Goal: Use online tool/utility: Utilize a website feature to perform a specific function

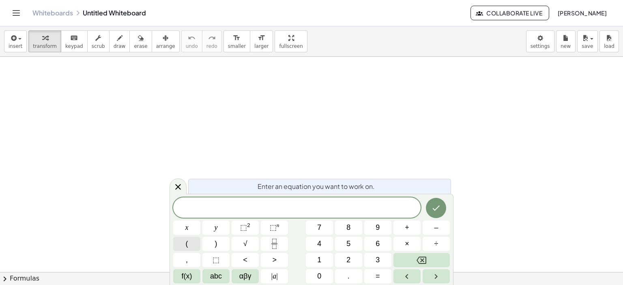
click at [187, 244] on span "(" at bounding box center [187, 244] width 2 height 11
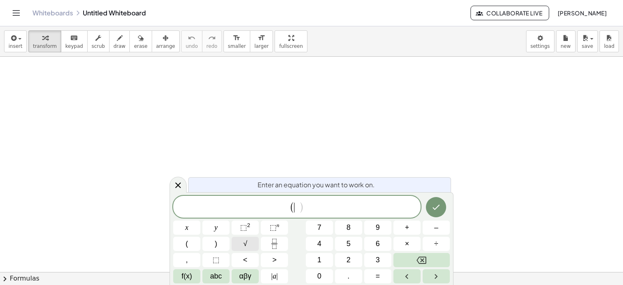
click at [247, 238] on button "√" at bounding box center [245, 244] width 27 height 14
click at [382, 228] on button "9" at bounding box center [377, 228] width 27 height 14
click at [354, 229] on button "8" at bounding box center [348, 228] width 27 height 14
click at [433, 233] on button "–" at bounding box center [436, 228] width 27 height 14
click at [242, 247] on button "√" at bounding box center [245, 244] width 27 height 14
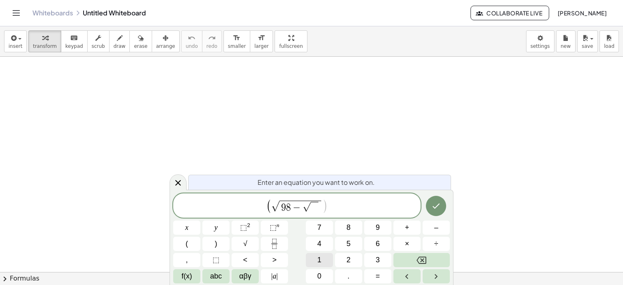
click at [327, 260] on button "1" at bounding box center [319, 260] width 27 height 14
click at [354, 228] on button "8" at bounding box center [348, 228] width 27 height 14
click at [224, 240] on button ")" at bounding box center [215, 244] width 27 height 14
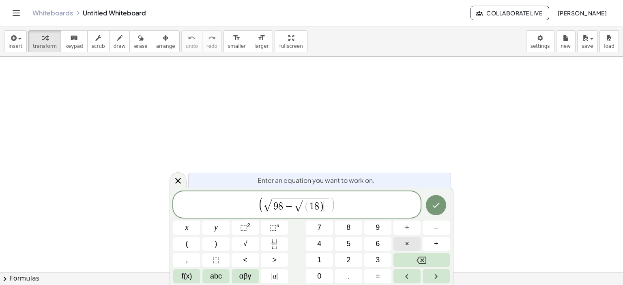
click at [411, 246] on button "×" at bounding box center [407, 244] width 27 height 14
click at [379, 258] on span "3" at bounding box center [378, 260] width 4 height 11
click at [320, 274] on span "0" at bounding box center [319, 276] width 4 height 11
click at [416, 248] on button "×" at bounding box center [407, 244] width 27 height 14
click at [273, 246] on icon "Fraction" at bounding box center [274, 244] width 10 height 10
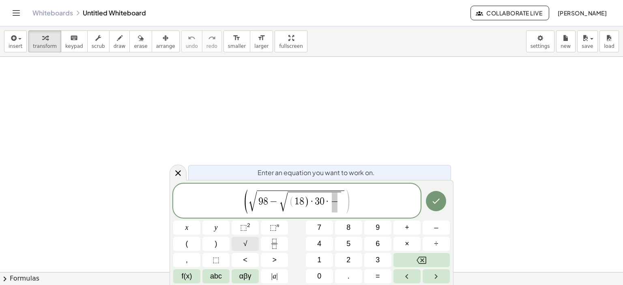
click at [251, 248] on button "√" at bounding box center [245, 244] width 27 height 14
click at [373, 253] on button "3" at bounding box center [377, 260] width 27 height 14
click at [429, 271] on button "Right arrow" at bounding box center [436, 276] width 27 height 14
click at [253, 244] on button "√" at bounding box center [245, 244] width 27 height 14
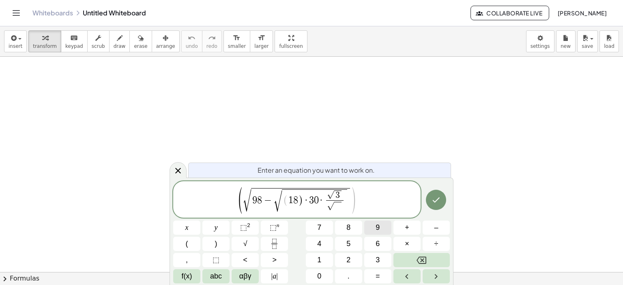
click at [380, 229] on button "9" at bounding box center [377, 228] width 27 height 14
click at [309, 277] on button "0" at bounding box center [319, 276] width 27 height 14
click at [411, 258] on button "Backspace" at bounding box center [422, 260] width 56 height 14
click at [377, 244] on span "6" at bounding box center [378, 244] width 4 height 11
click at [376, 196] on span "( √ 9 8 − √ ( 1 8 ) · 3 0 · √ 3 √ 9 6 ​ ) ​" at bounding box center [297, 200] width 248 height 28
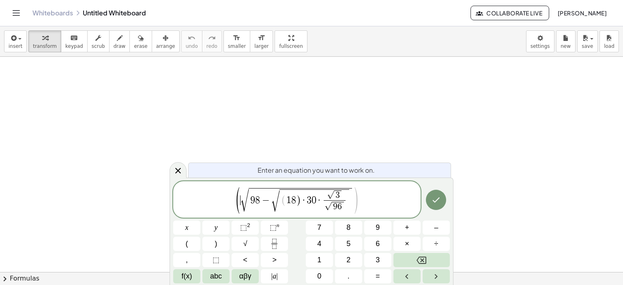
click at [241, 201] on span "√" at bounding box center [245, 200] width 8 height 23
click at [236, 204] on span "√ 9 8 − √ ( 1 8 ) · 3 0 · √ 3 √ 9 6 ​" at bounding box center [297, 201] width 248 height 26
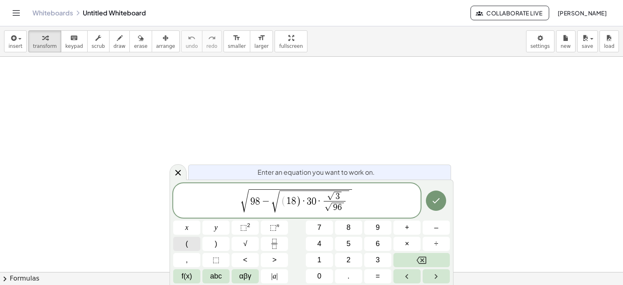
click at [186, 241] on span "(" at bounding box center [187, 244] width 2 height 11
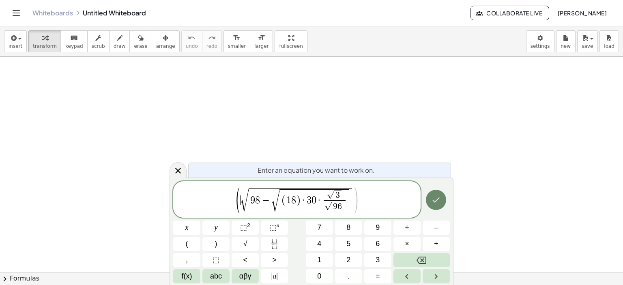
click at [438, 207] on button "Done" at bounding box center [436, 200] width 20 height 20
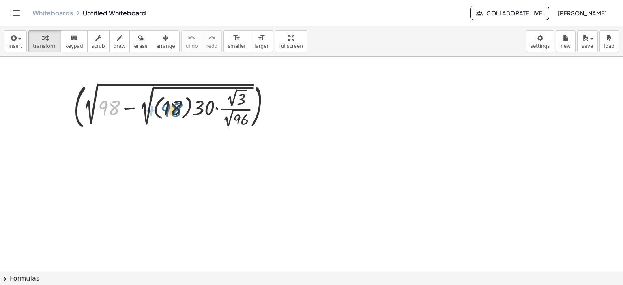
drag, startPoint x: 115, startPoint y: 107, endPoint x: 179, endPoint y: 109, distance: 64.1
click at [179, 109] on div at bounding box center [175, 106] width 211 height 52
drag, startPoint x: 177, startPoint y: 107, endPoint x: 116, endPoint y: 103, distance: 60.6
click at [116, 103] on div at bounding box center [175, 106] width 211 height 52
click at [167, 137] on icon at bounding box center [168, 140] width 9 height 9
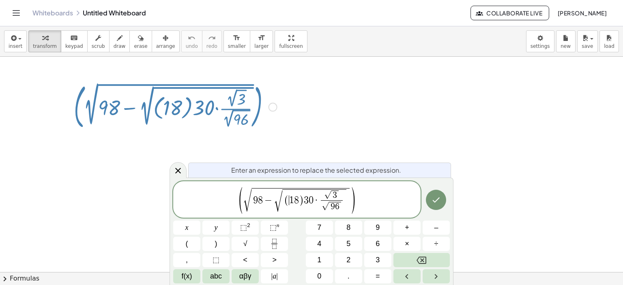
click at [289, 199] on span "1" at bounding box center [291, 201] width 5 height 10
click at [295, 197] on span "8" at bounding box center [293, 201] width 5 height 10
click at [220, 245] on button ")" at bounding box center [215, 244] width 27 height 14
drag, startPoint x: 241, startPoint y: 199, endPoint x: 253, endPoint y: 196, distance: 12.1
click at [244, 199] on span "√" at bounding box center [245, 200] width 8 height 23
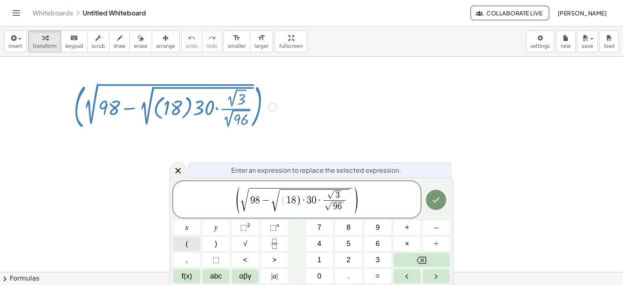
click at [196, 246] on button "(" at bounding box center [186, 244] width 27 height 14
click at [236, 199] on span "(" at bounding box center [238, 199] width 6 height 29
click at [281, 200] on span "(" at bounding box center [283, 200] width 5 height 12
click at [286, 199] on span "( ​ 1 8 )" at bounding box center [291, 201] width 20 height 12
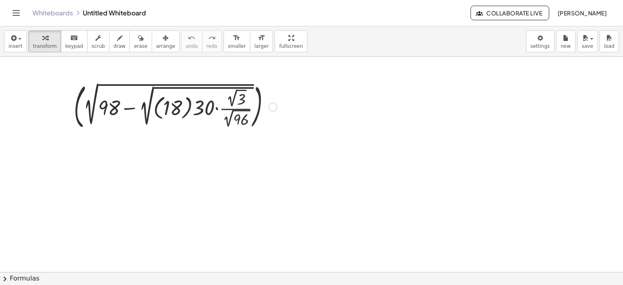
click at [208, 122] on div at bounding box center [175, 106] width 211 height 52
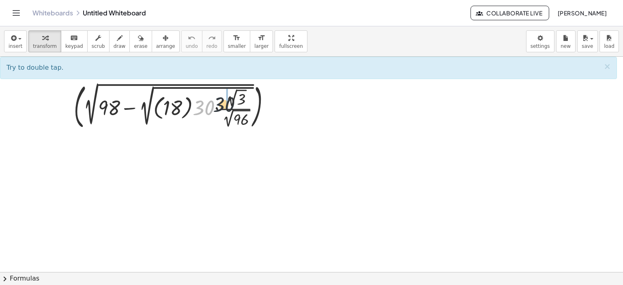
drag, startPoint x: 203, startPoint y: 110, endPoint x: 232, endPoint y: 106, distance: 29.0
click at [232, 106] on div at bounding box center [175, 106] width 211 height 52
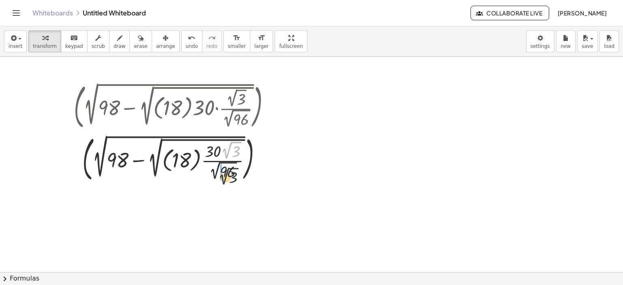
drag, startPoint x: 232, startPoint y: 147, endPoint x: 228, endPoint y: 177, distance: 29.5
click at [227, 177] on div at bounding box center [175, 158] width 211 height 52
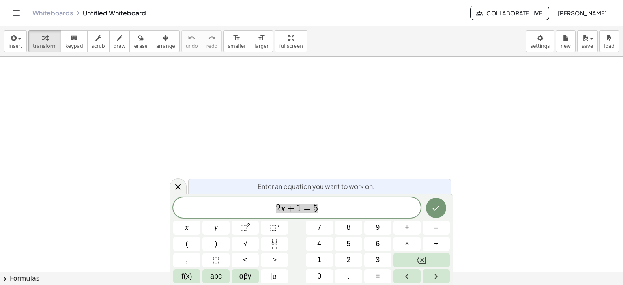
click at [232, 211] on span "2 x + 1 = 5" at bounding box center [297, 208] width 248 height 11
drag, startPoint x: 346, startPoint y: 209, endPoint x: 236, endPoint y: 220, distance: 110.1
click at [236, 220] on div "****** 2 x + 1 = 5 x y ⬚ 2 ⬚ n 7 8 9 + – ( ) √ 4 5 6 × ÷ , ⬚ < > 1 2 3 f(x) abc…" at bounding box center [311, 241] width 277 height 86
click at [276, 240] on icon "Fraction" at bounding box center [274, 244] width 10 height 10
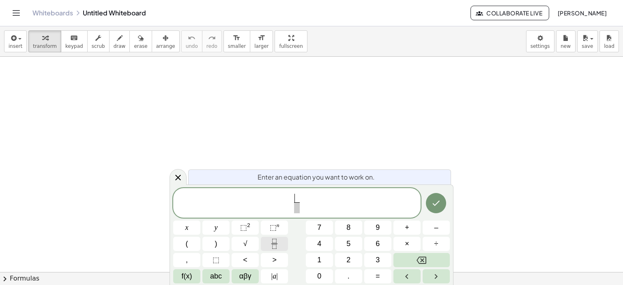
click at [285, 245] on button "Fraction" at bounding box center [274, 244] width 27 height 14
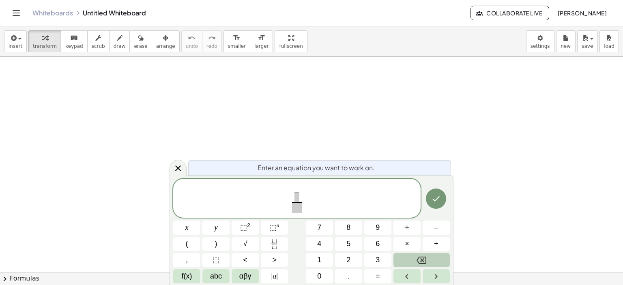
click at [445, 261] on button "Backspace" at bounding box center [422, 260] width 56 height 14
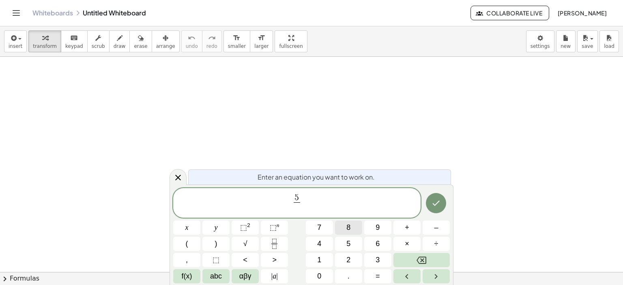
click at [357, 231] on button "8" at bounding box center [348, 228] width 27 height 14
click at [251, 239] on button "√" at bounding box center [245, 244] width 27 height 14
click at [344, 260] on button "2" at bounding box center [348, 260] width 27 height 14
click at [440, 205] on icon "Done" at bounding box center [436, 203] width 10 height 10
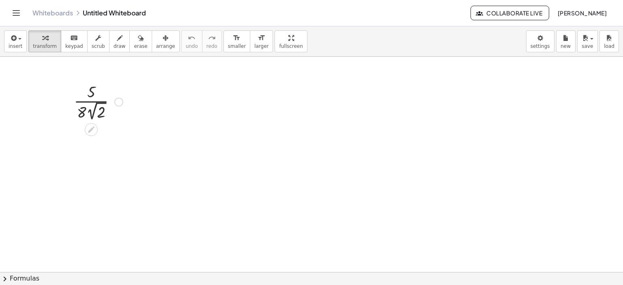
click at [119, 104] on div at bounding box center [118, 102] width 9 height 9
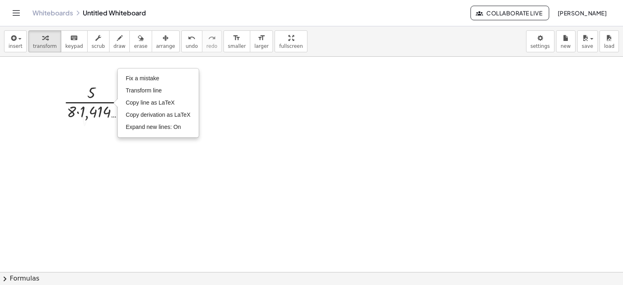
click at [106, 124] on div "· 5 · 8 · 2 √ 2 1,414 … Fix a mistake Transform line Copy line as LaTeX Copy de…" at bounding box center [96, 101] width 88 height 45
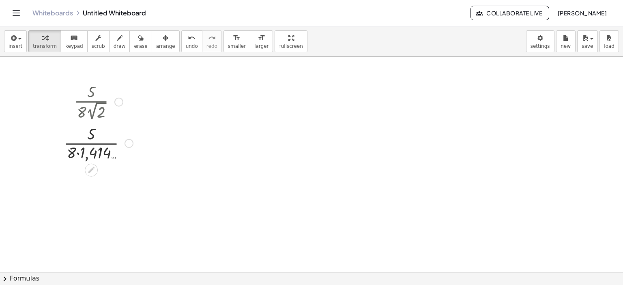
click at [91, 132] on div at bounding box center [99, 142] width 78 height 41
drag, startPoint x: 93, startPoint y: 131, endPoint x: 136, endPoint y: 136, distance: 44.0
click at [136, 136] on div at bounding box center [99, 142] width 78 height 41
drag, startPoint x: 123, startPoint y: 184, endPoint x: 90, endPoint y: 171, distance: 35.3
click at [90, 171] on div at bounding box center [98, 183] width 93 height 41
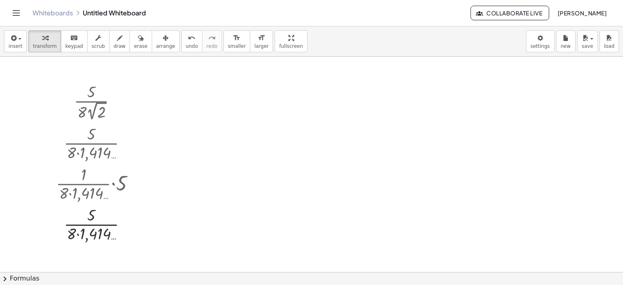
drag, startPoint x: 98, startPoint y: 114, endPoint x: 116, endPoint y: 112, distance: 18.1
click at [116, 112] on div at bounding box center [98, 101] width 93 height 42
click at [99, 95] on div at bounding box center [98, 101] width 93 height 42
click at [102, 227] on div at bounding box center [98, 224] width 93 height 41
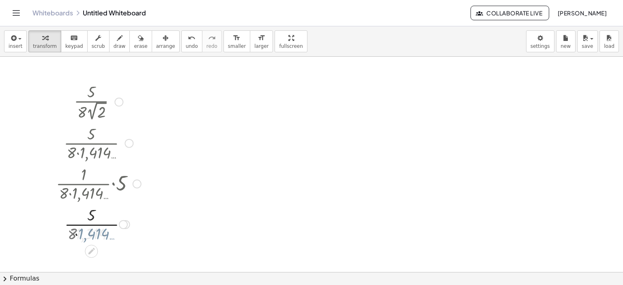
click at [101, 237] on div at bounding box center [98, 224] width 93 height 41
click at [101, 226] on div at bounding box center [99, 224] width 86 height 41
click at [109, 258] on div at bounding box center [98, 257] width 93 height 27
